Goal: Information Seeking & Learning: Learn about a topic

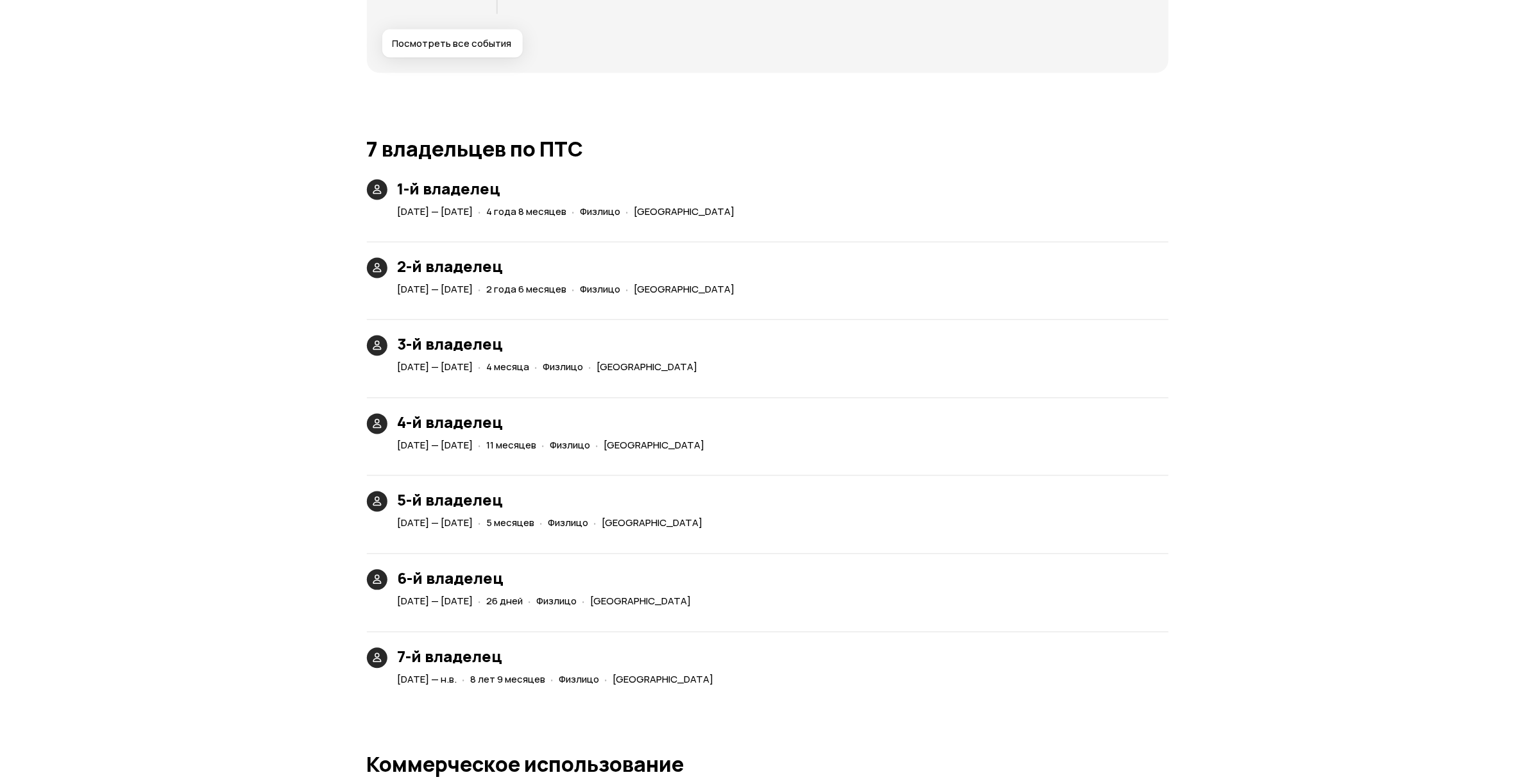
scroll to position [2790, 0]
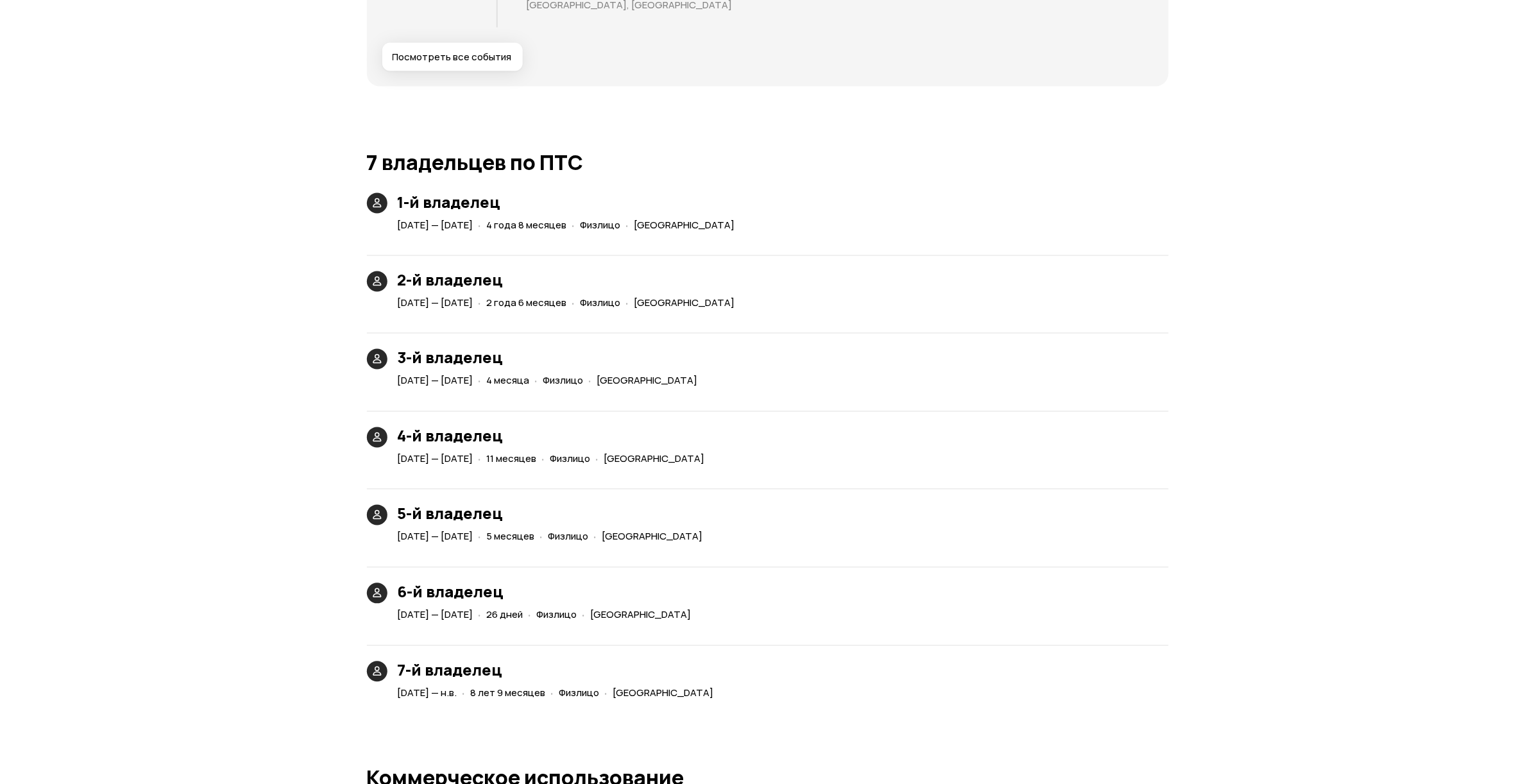
drag, startPoint x: 558, startPoint y: 220, endPoint x: 664, endPoint y: 228, distance: 106.3
click at [664, 228] on div "[DATE] — [DATE] · 4 года 8 месяцев · Физлицо · [GEOGRAPHIC_DATA]" at bounding box center [569, 226] width 347 height 19
drag, startPoint x: 542, startPoint y: 299, endPoint x: 614, endPoint y: 313, distance: 73.3
click at [614, 313] on div "1-й владелец [DATE] — [DATE] · 4 года 8 месяцев · Физлицо · [GEOGRAPHIC_DATA] 2…" at bounding box center [768, 447] width 802 height 509
drag, startPoint x: 526, startPoint y: 381, endPoint x: 591, endPoint y: 379, distance: 65.0
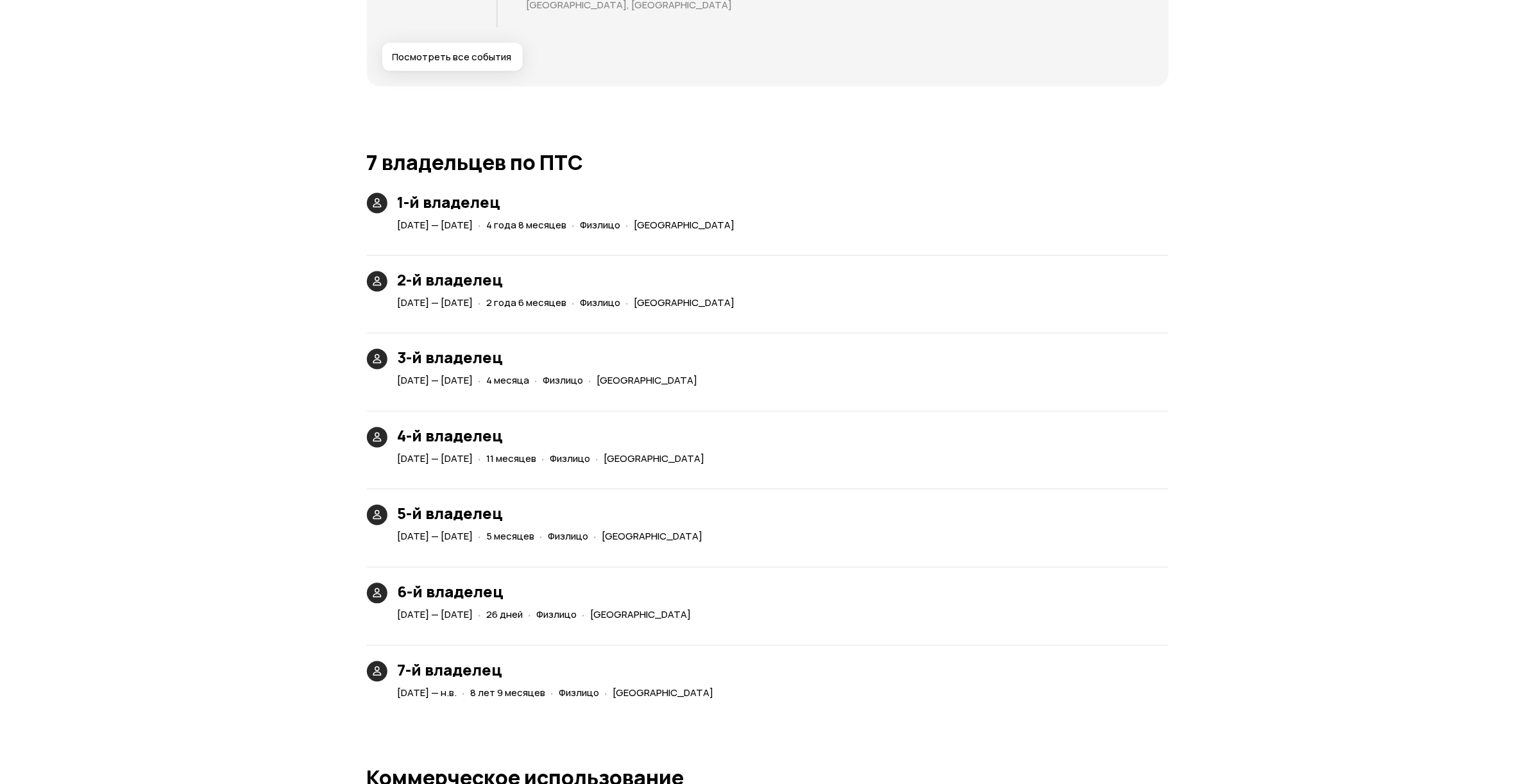
click at [591, 379] on div "[DATE] — [DATE] · 4 месяца · Физлицо · [GEOGRAPHIC_DATA]" at bounding box center [551, 381] width 310 height 19
drag, startPoint x: 556, startPoint y: 455, endPoint x: 606, endPoint y: 453, distance: 50.0
click at [540, 453] on div "· 11 месяцев" at bounding box center [508, 460] width 64 height 19
drag, startPoint x: 558, startPoint y: 535, endPoint x: 608, endPoint y: 540, distance: 50.2
click at [608, 540] on div "[DATE] — [DATE] · 5 месяцев · Физлицо · [GEOGRAPHIC_DATA]" at bounding box center [553, 537] width 316 height 19
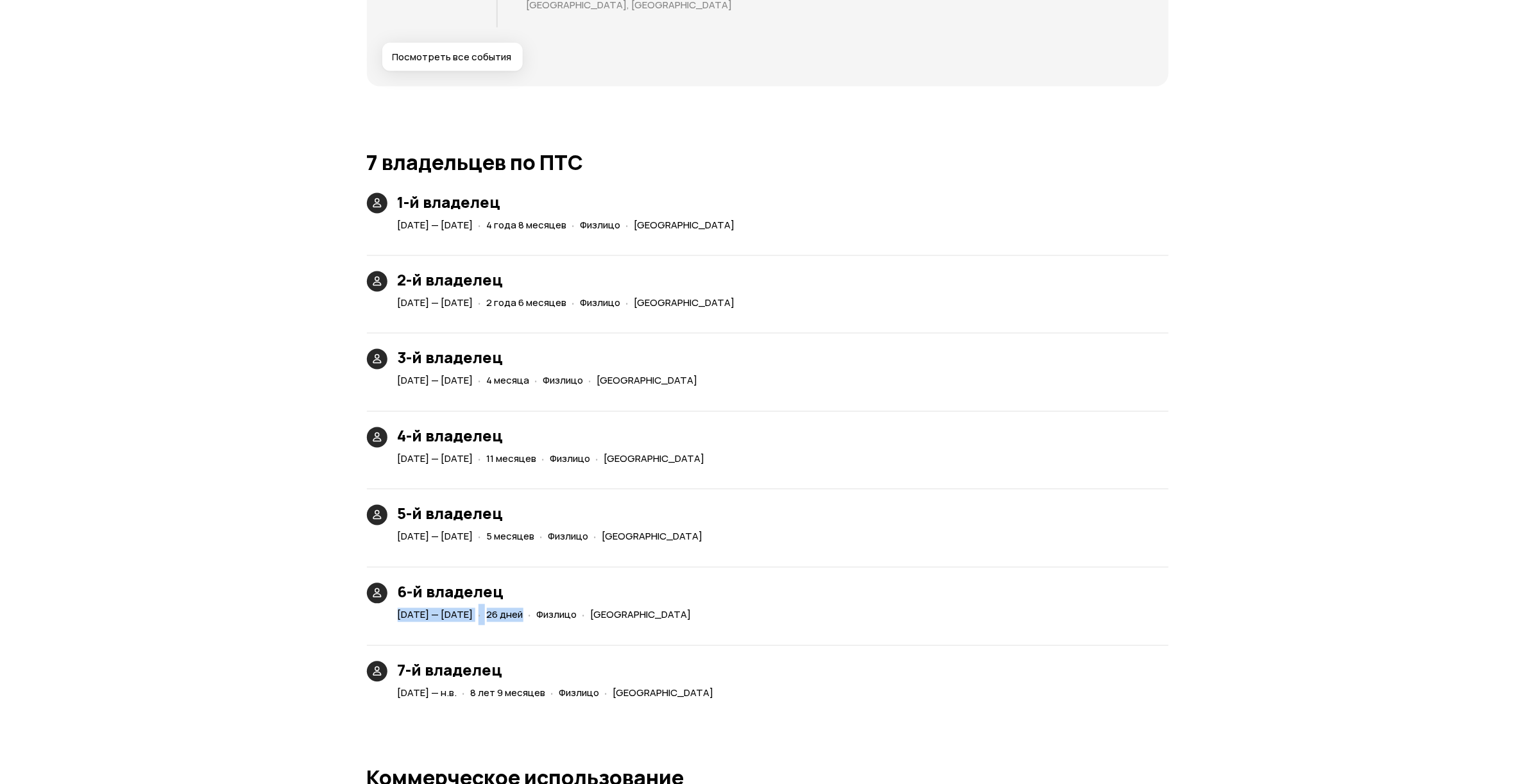
drag, startPoint x: 553, startPoint y: 598, endPoint x: 616, endPoint y: 607, distance: 63.6
click at [616, 606] on article "[DATE] — [DATE] · 26 дней · Физлицо · [GEOGRAPHIC_DATA]" at bounding box center [547, 613] width 299 height 24
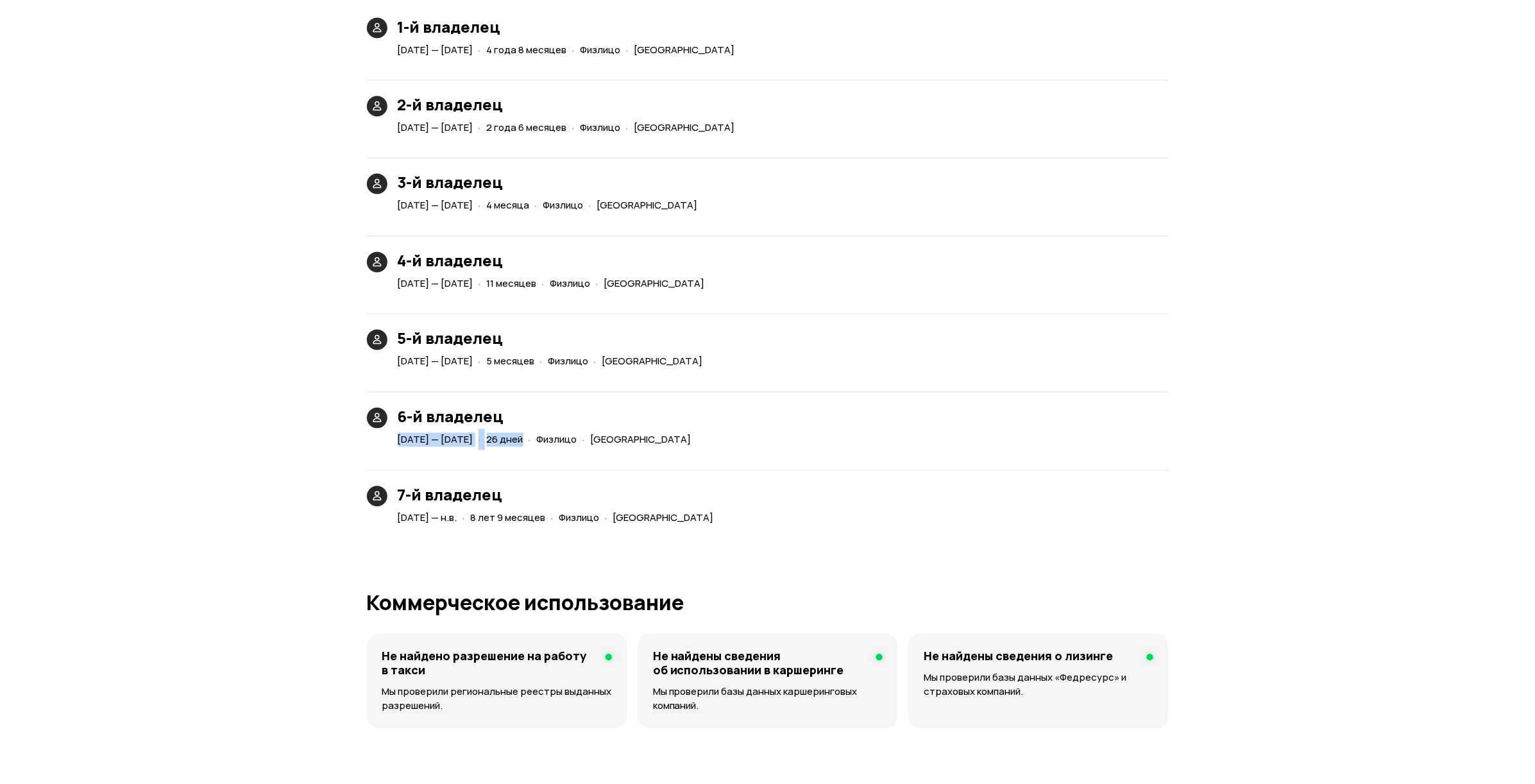
scroll to position [2982, 0]
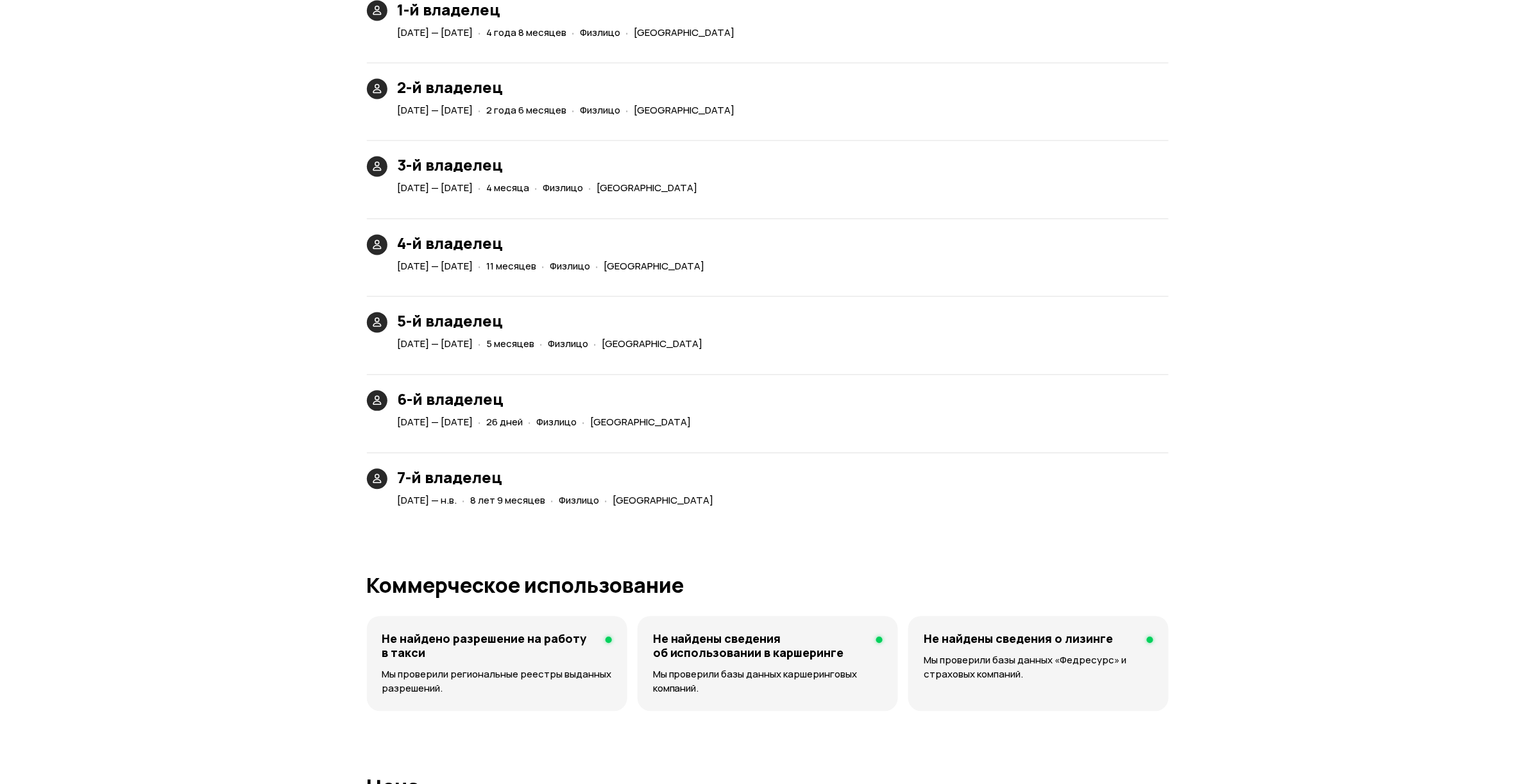
drag, startPoint x: 568, startPoint y: 280, endPoint x: 645, endPoint y: 268, distance: 77.9
click at [645, 268] on div "1-й владелец [DATE] — [DATE] · 4 года 8 месяцев · Физлицо · [GEOGRAPHIC_DATA] 2…" at bounding box center [768, 255] width 802 height 509
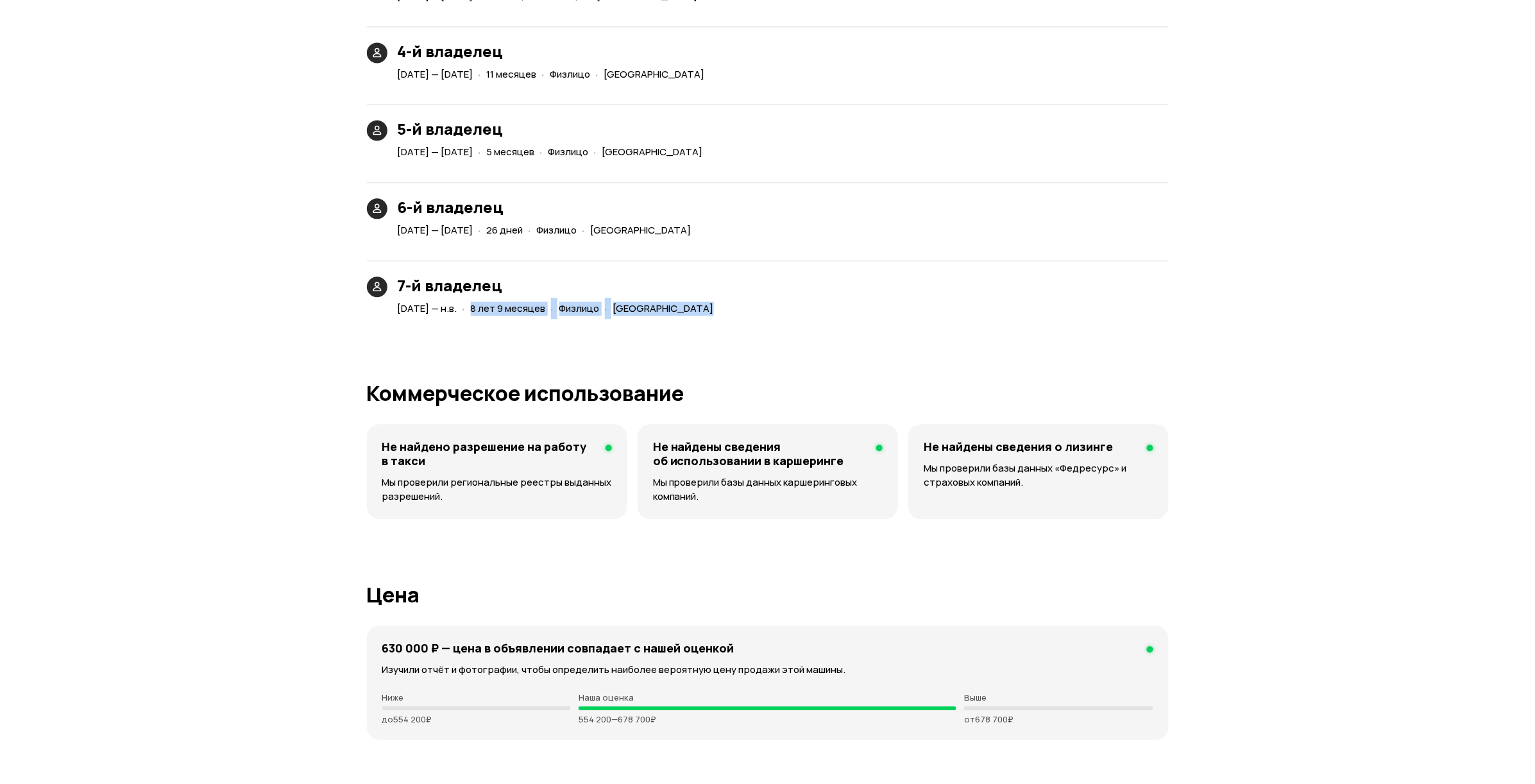
drag, startPoint x: 524, startPoint y: 313, endPoint x: 553, endPoint y: 316, distance: 29.2
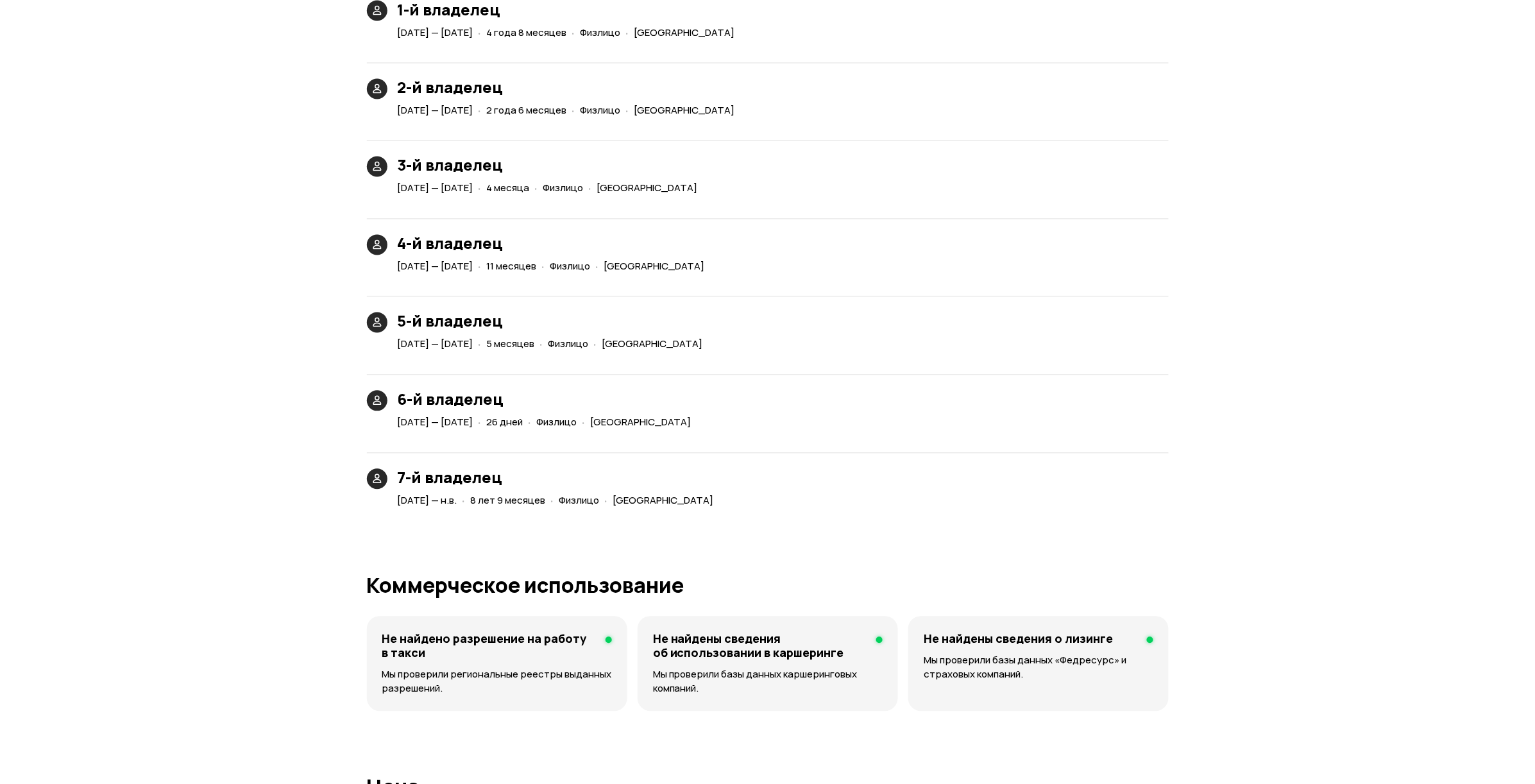
scroll to position [2886, 0]
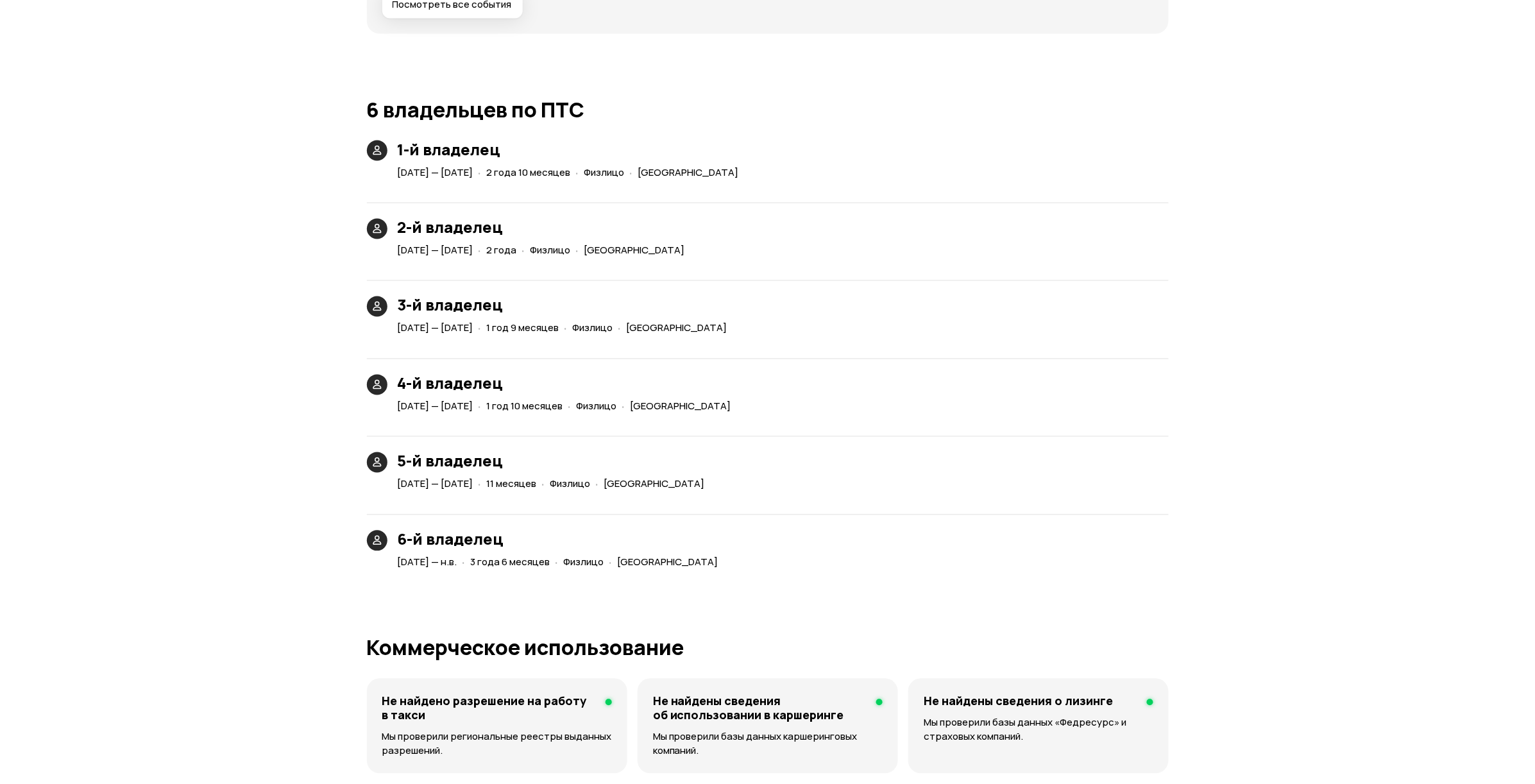
scroll to position [2886, 0]
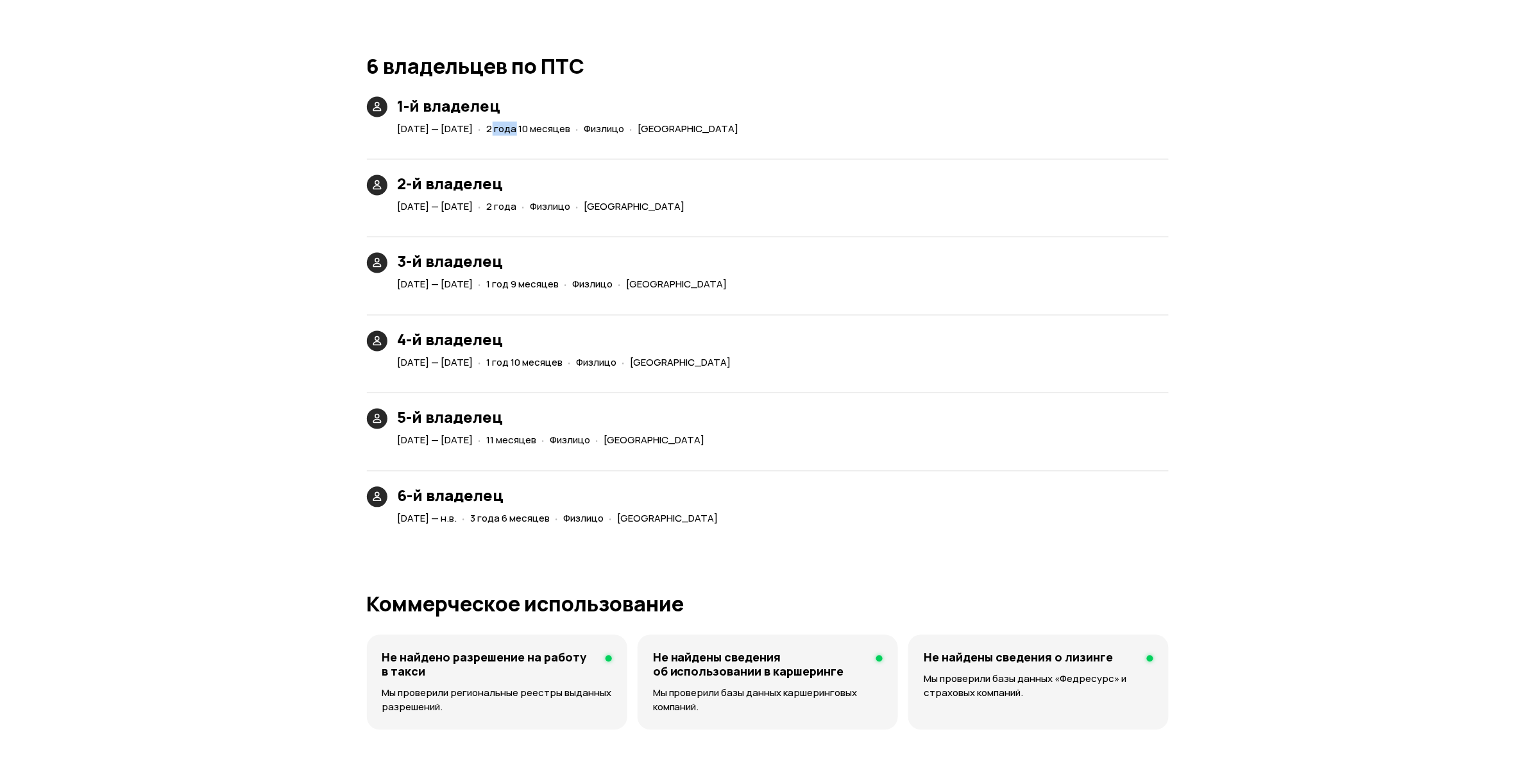
click at [571, 130] on span "2 года 10 месяцев" at bounding box center [529, 128] width 84 height 14
drag, startPoint x: 574, startPoint y: 191, endPoint x: 582, endPoint y: 242, distance: 51.6
click at [601, 207] on div "2-й владелец [DATE] — [DATE] · 2 года · Физлицо · [GEOGRAPHIC_DATA]" at bounding box center [543, 195] width 292 height 41
drag, startPoint x: 547, startPoint y: 114, endPoint x: 612, endPoint y: 181, distance: 93.3
click at [619, 133] on article "27 декабря 2012 — 3 октября 2015 · 2 года 10 месяцев · Физлицо · Ханты Мансийск…" at bounding box center [570, 126] width 346 height 24
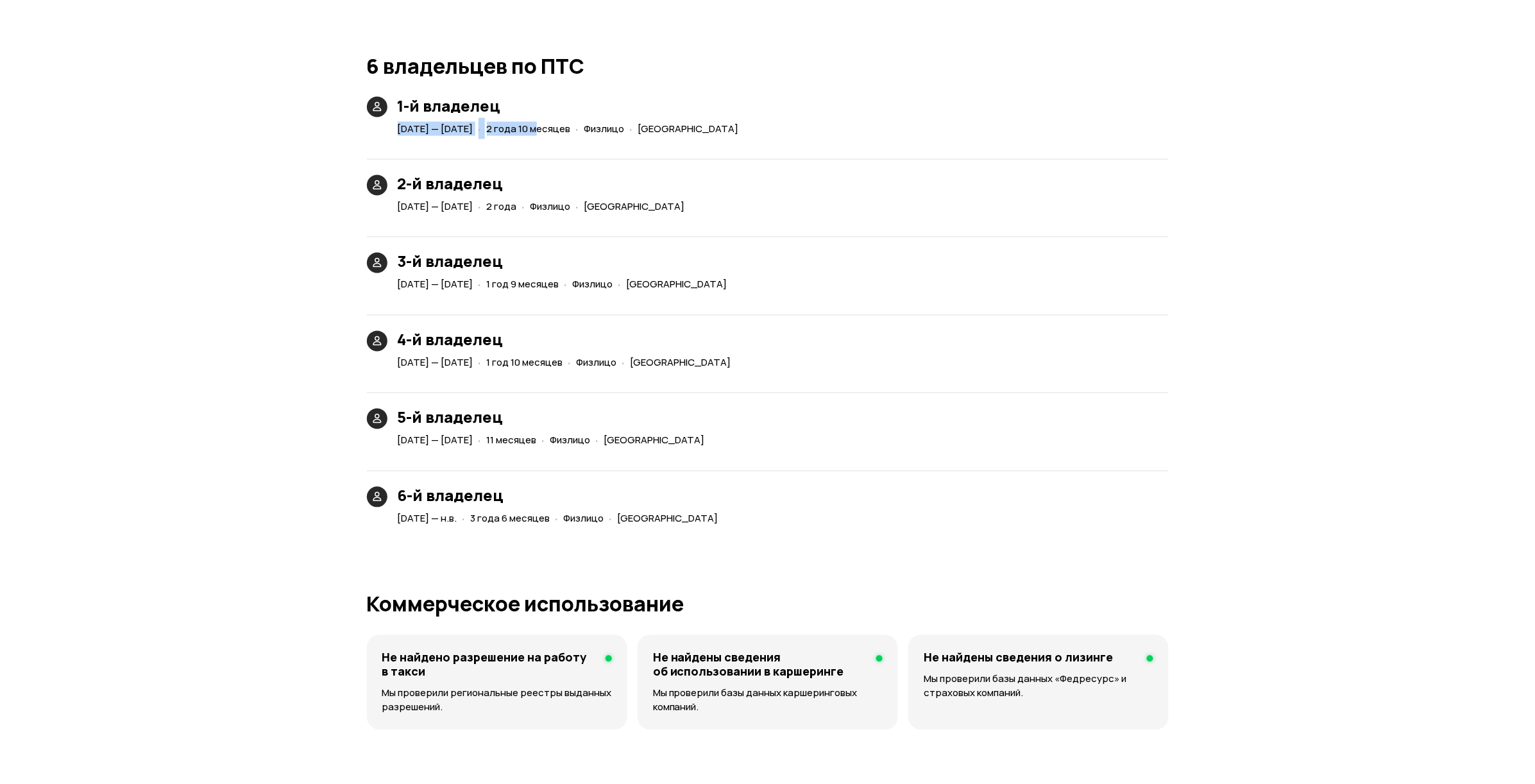
drag, startPoint x: 553, startPoint y: 284, endPoint x: 612, endPoint y: 308, distance: 63.7
click at [562, 285] on div "· 1 год 9 месяцев" at bounding box center [519, 285] width 86 height 19
drag, startPoint x: 551, startPoint y: 360, endPoint x: 627, endPoint y: 382, distance: 79.1
click at [627, 382] on div "1-й владелец 27 декабря 2012 — 3 октября 2015 · 2 года 10 месяцев · Физлицо · Х…" at bounding box center [768, 313] width 802 height 432
drag, startPoint x: 540, startPoint y: 437, endPoint x: 597, endPoint y: 442, distance: 57.2
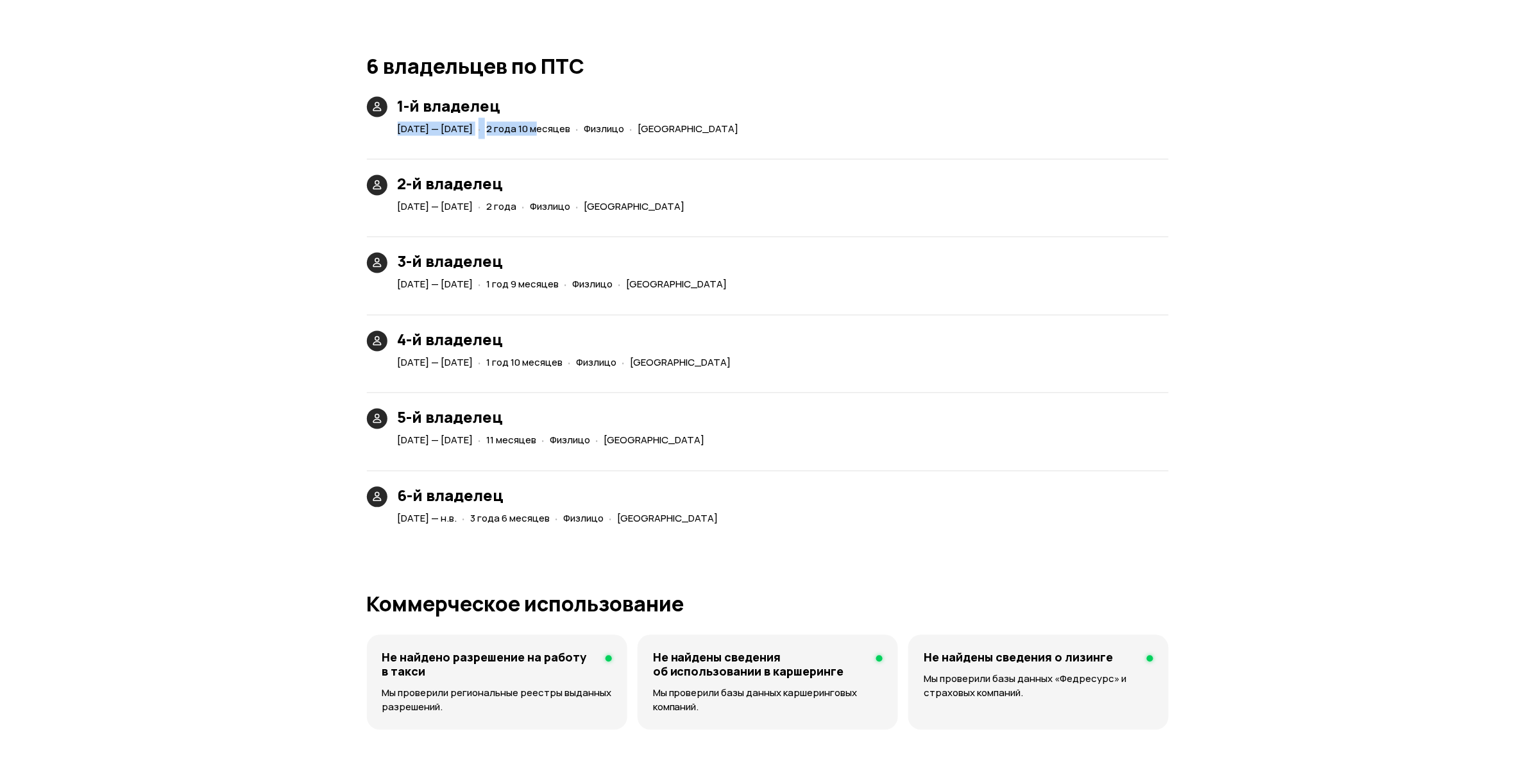
click at [597, 442] on div "27 марта 2021 — 1 февраля 2022 · 11 месяцев · Физлицо · Свердловская область" at bounding box center [554, 441] width 318 height 19
drag, startPoint x: 501, startPoint y: 508, endPoint x: 585, endPoint y: 514, distance: 84.2
click at [553, 514] on div "· 3 года 6 месяцев" at bounding box center [506, 519] width 93 height 19
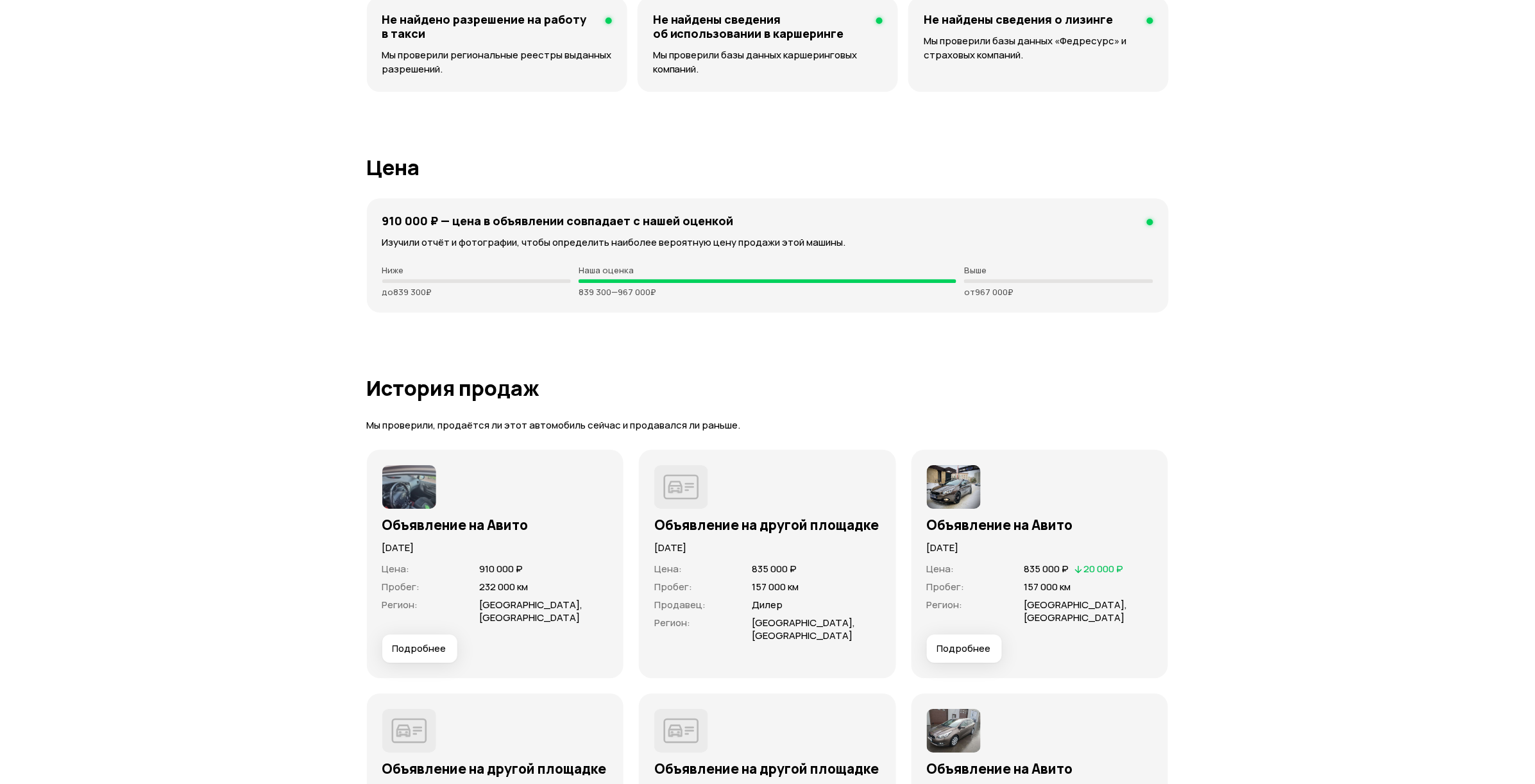
scroll to position [3506, 0]
